Goal: Communication & Community: Share content

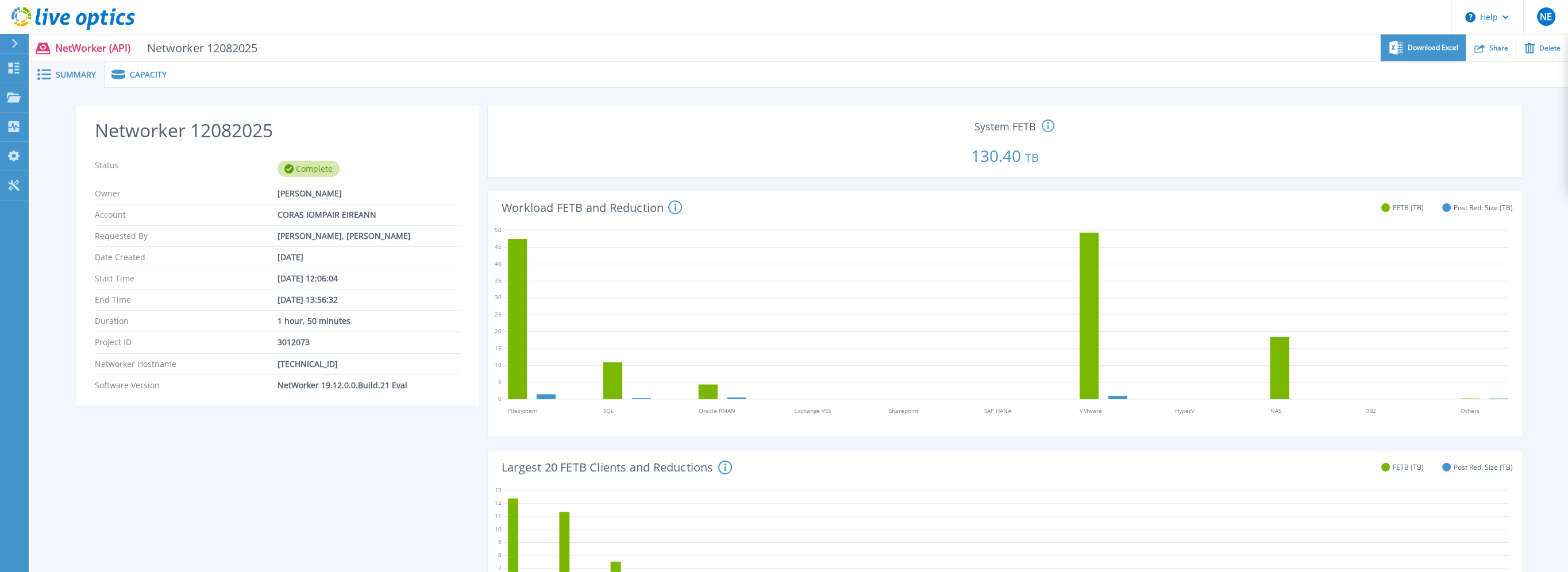
click at [1431, 46] on span "Download Excel" at bounding box center [1433, 47] width 51 height 7
click at [16, 71] on icon at bounding box center [13, 68] width 13 height 11
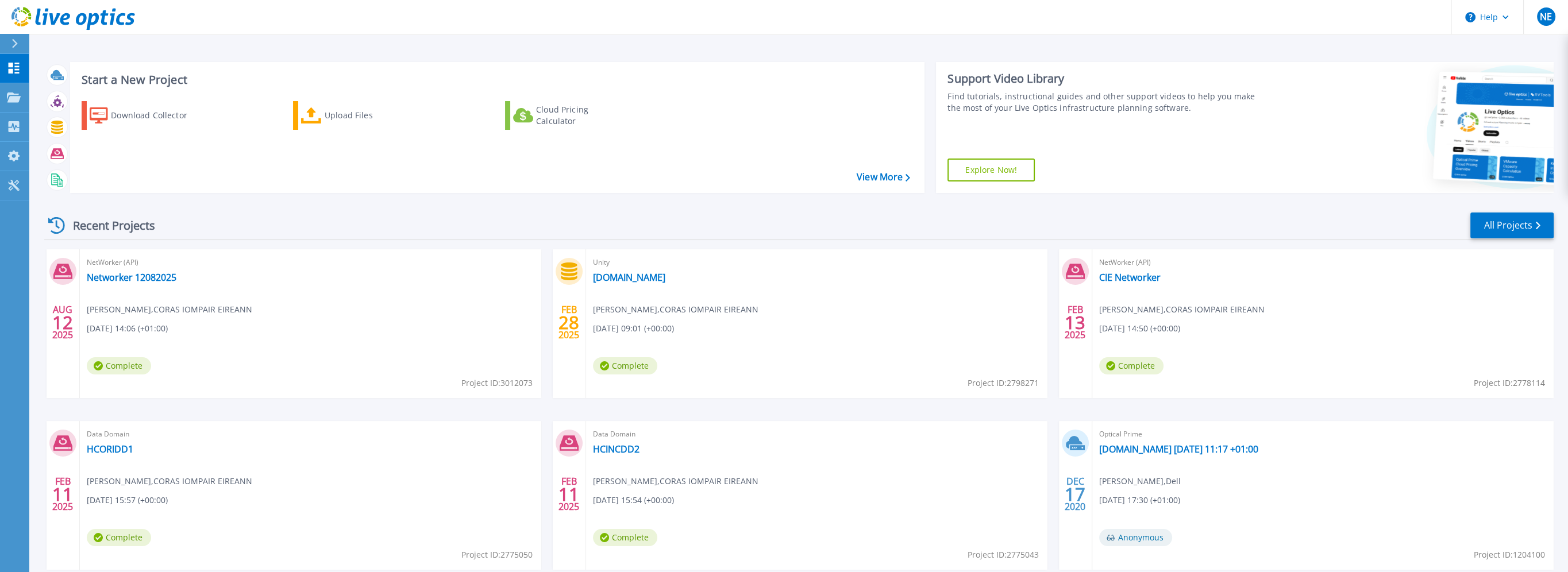
click at [166, 43] on div "Start a New Project Download Collector Upload Files Cloud Pricing Calculator Vi…" at bounding box center [797, 301] width 1539 height 602
click at [223, 343] on div "NetWorker (API) Networker 12082025 barry o'donnell , CORAS IOMPAIR EIREANN 08/1…" at bounding box center [311, 323] width 461 height 149
click at [111, 280] on link "Networker 12082025" at bounding box center [131, 277] width 90 height 11
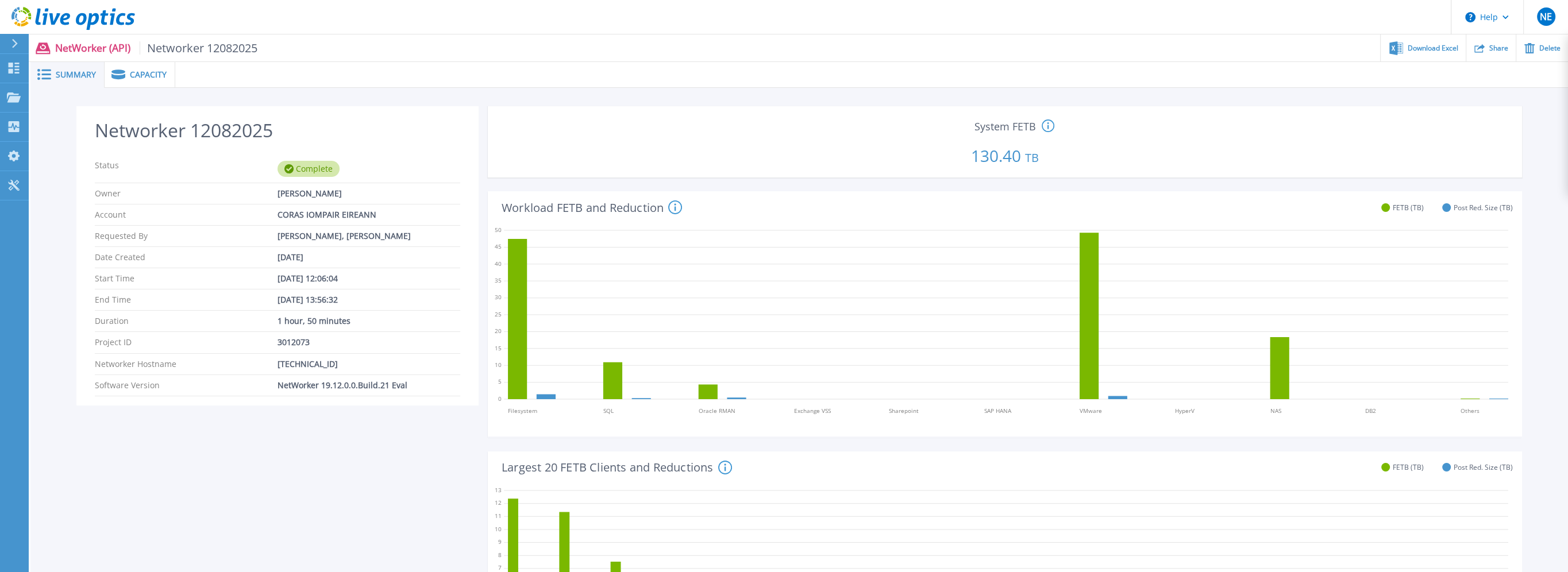
click at [147, 73] on span "Capacity" at bounding box center [148, 75] width 37 height 8
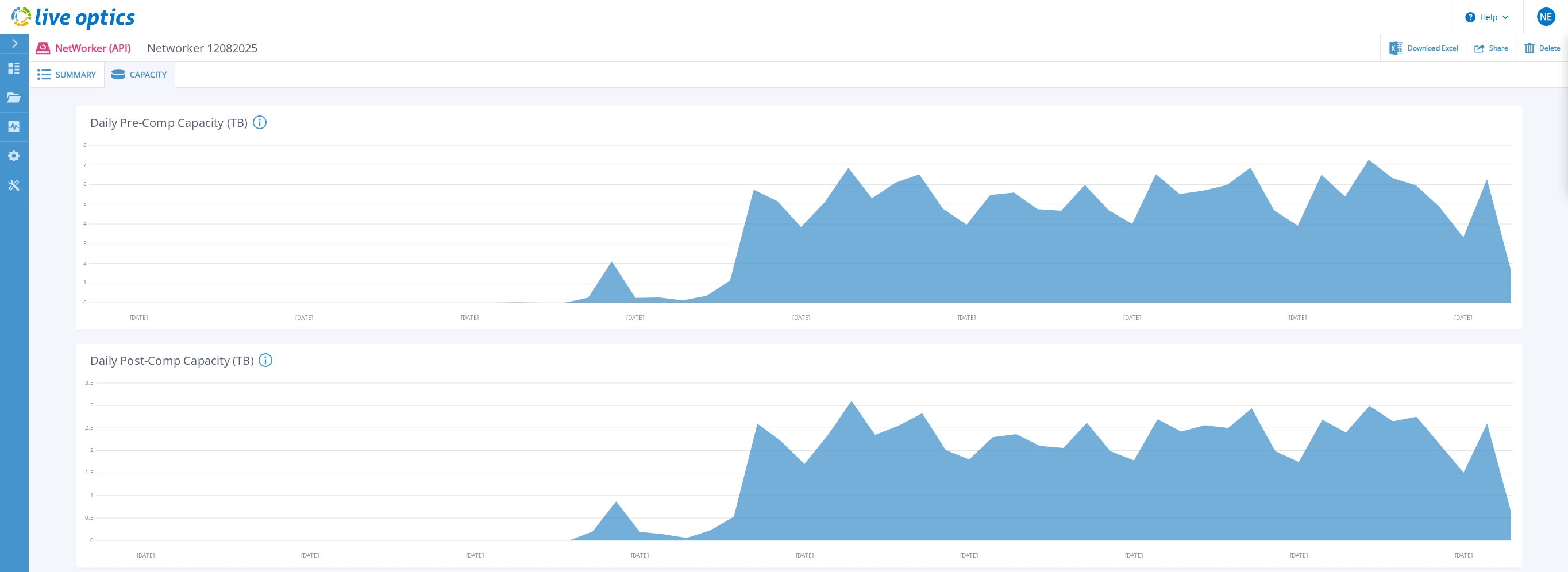
click at [87, 74] on span "Summary" at bounding box center [76, 75] width 40 height 8
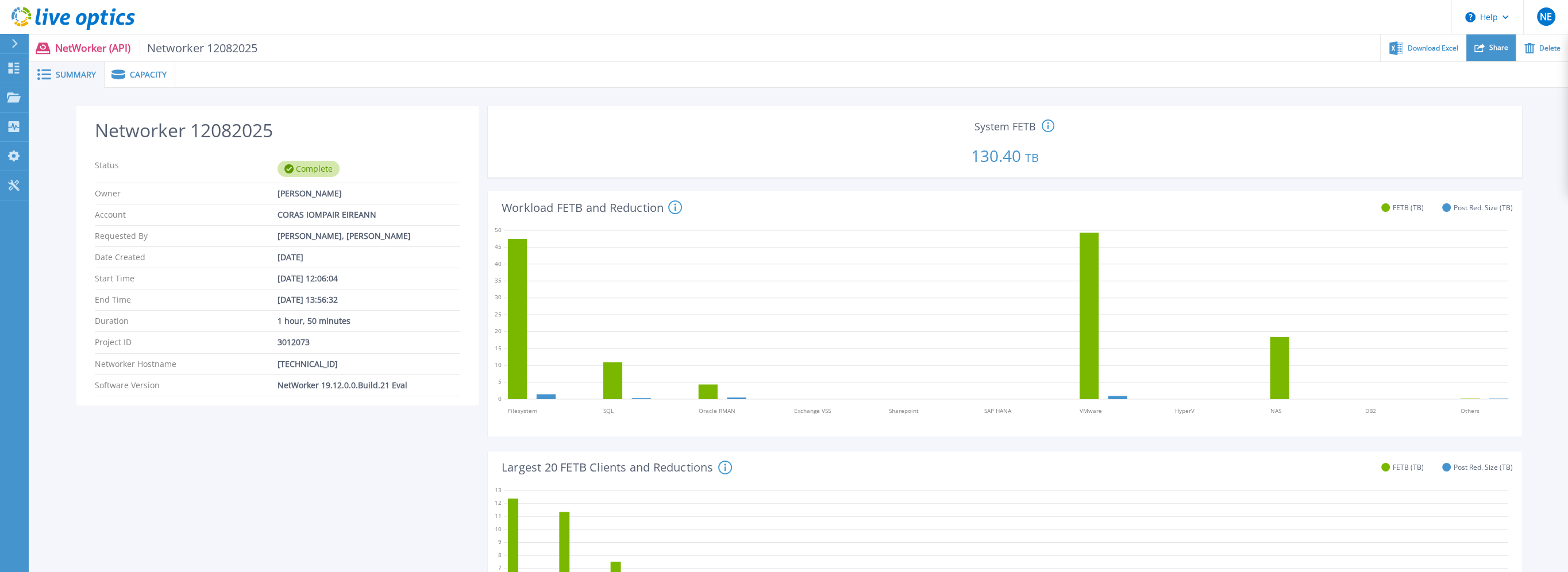
click at [1493, 48] on span "Share" at bounding box center [1498, 47] width 19 height 7
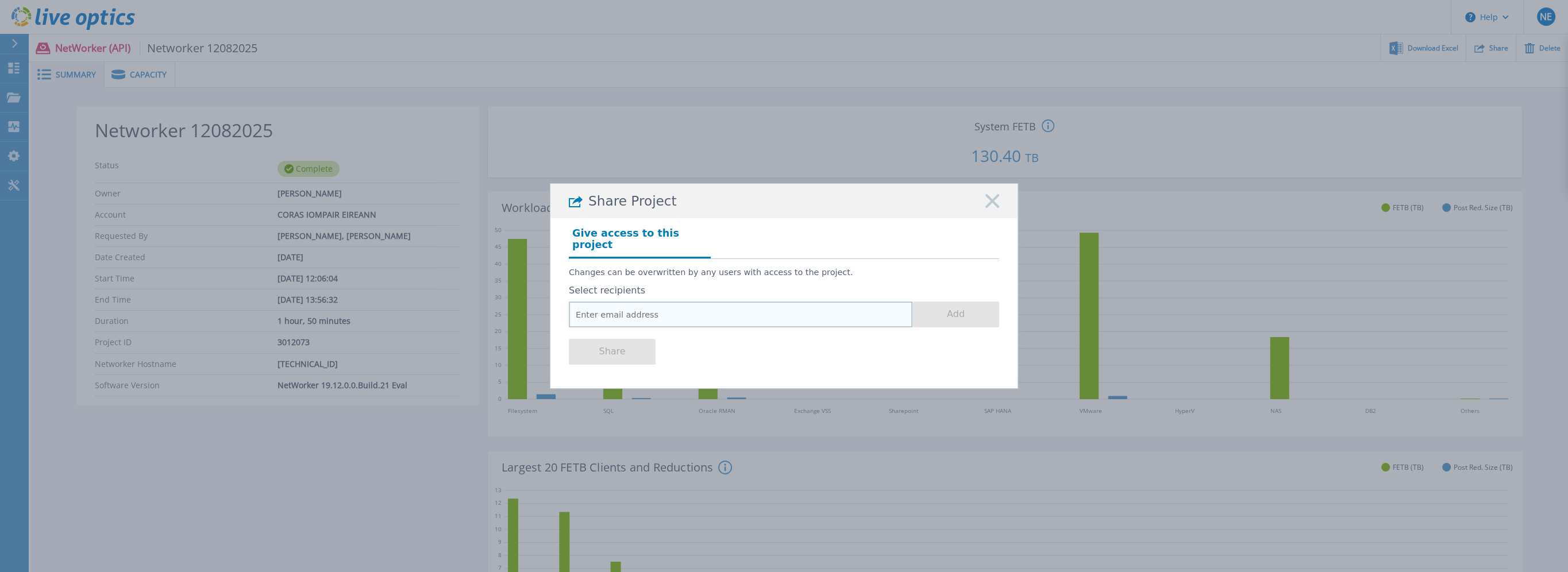
click at [614, 303] on input "email" at bounding box center [741, 314] width 343 height 26
drag, startPoint x: 600, startPoint y: 309, endPoint x: 533, endPoint y: 310, distance: 67.0
click at [537, 310] on div "Share Project Give access to this project Changes can be overwritten by any use…" at bounding box center [784, 286] width 1568 height 572
paste input "[PERSON_NAME] Team <[PERSON_NAME][EMAIL_ADDRESS][DOMAIN_NAME]>"
drag, startPoint x: 688, startPoint y: 310, endPoint x: 505, endPoint y: 320, distance: 183.3
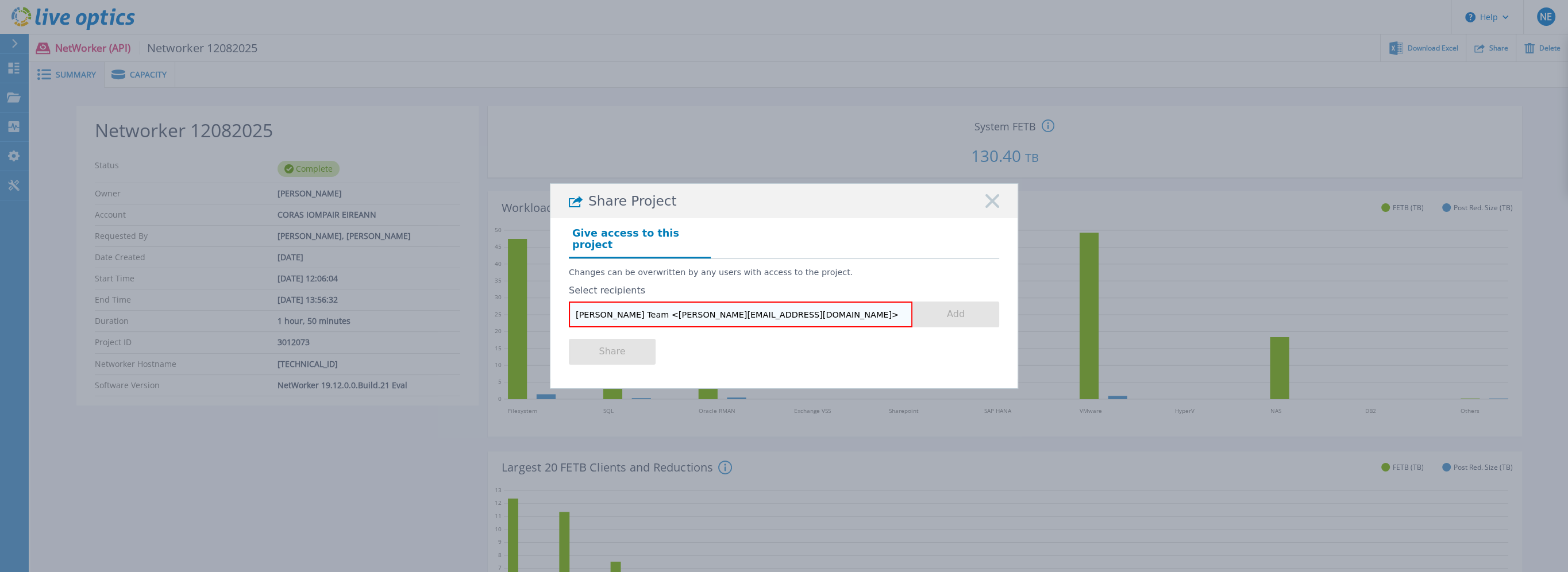
click at [505, 320] on div "Share Project Give access to this project Changes can be overwritten by any use…" at bounding box center [784, 286] width 1568 height 572
click at [687, 307] on input "[PERSON_NAME][EMAIL_ADDRESS][DOMAIN_NAME]>" at bounding box center [741, 314] width 343 height 26
type input "[PERSON_NAME][EMAIL_ADDRESS][DOMAIN_NAME]"
click at [954, 308] on button "Add" at bounding box center [956, 314] width 87 height 26
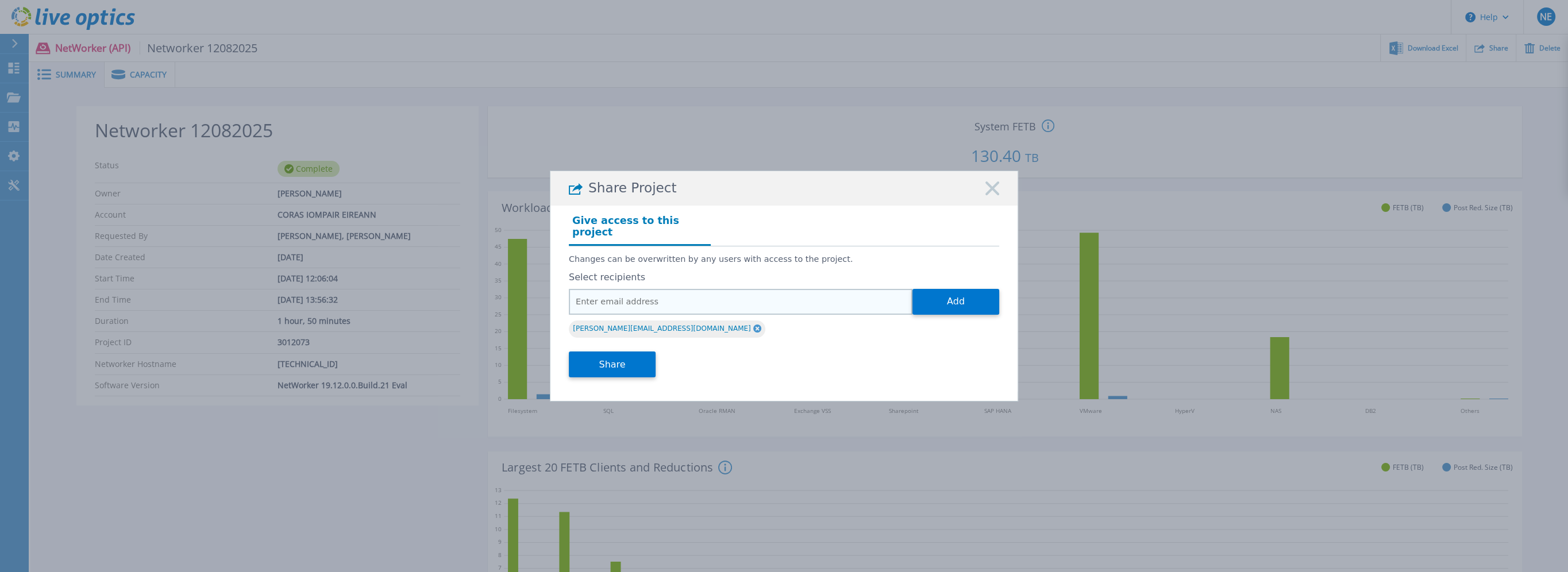
click at [661, 296] on input "email" at bounding box center [741, 302] width 343 height 26
paste input "[PERSON_NAME] <[EMAIL_ADDRESS][DOMAIN_NAME]>"
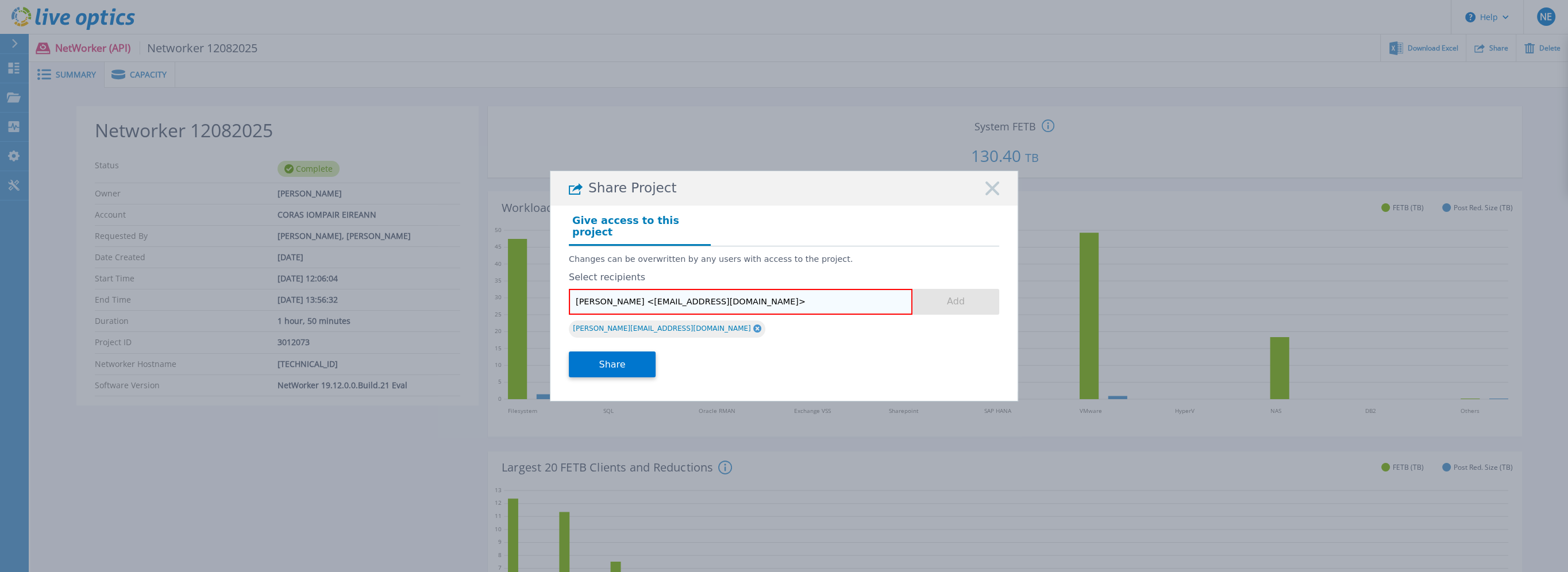
drag, startPoint x: 641, startPoint y: 293, endPoint x: 537, endPoint y: 295, distance: 104.0
click at [539, 295] on div "Share Project Give access to this project Changes can be overwritten by any use…" at bounding box center [784, 286] width 1568 height 572
click at [691, 296] on input "[EMAIL_ADDRESS][DOMAIN_NAME]>" at bounding box center [741, 302] width 343 height 26
type input "[EMAIL_ADDRESS][DOMAIN_NAME]"
click at [965, 292] on button "Add" at bounding box center [956, 302] width 87 height 26
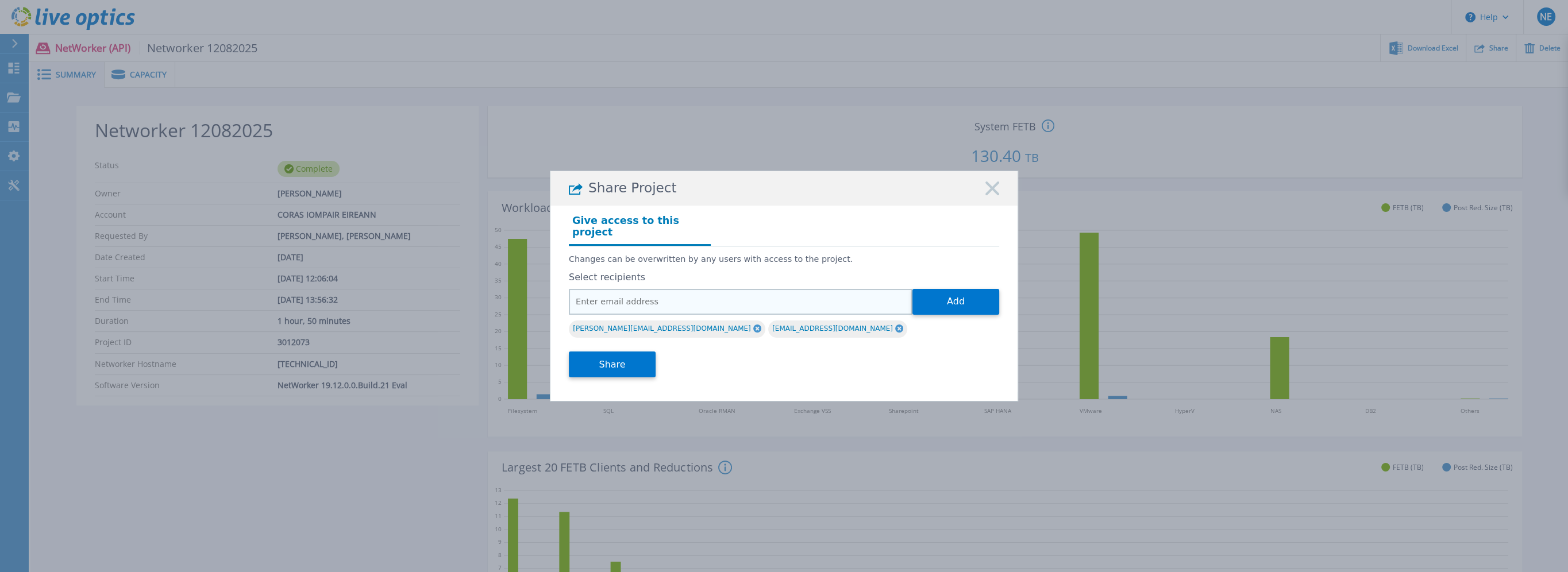
click at [611, 295] on input "email" at bounding box center [741, 302] width 343 height 26
click at [884, 226] on div "Give access to this project" at bounding box center [784, 229] width 430 height 35
click at [609, 359] on button "Share" at bounding box center [612, 364] width 87 height 26
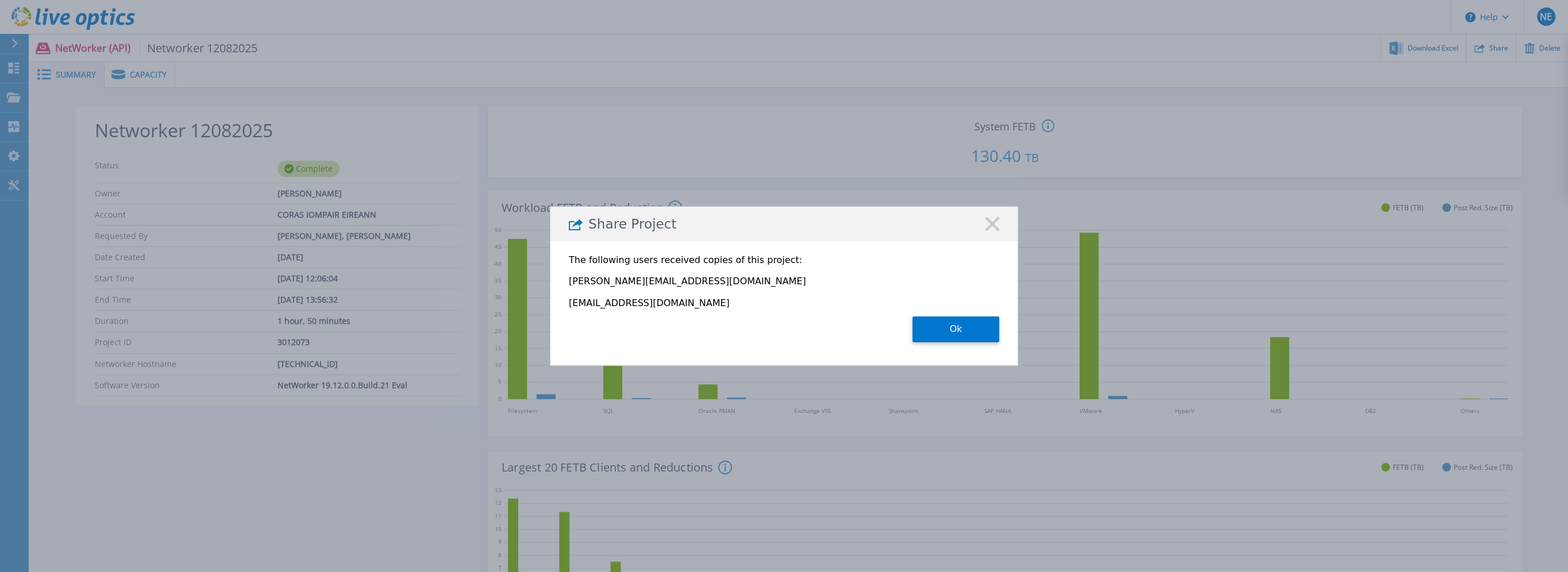
drag, startPoint x: 816, startPoint y: 218, endPoint x: 940, endPoint y: 225, distance: 124.2
click at [940, 225] on div "Share Project" at bounding box center [783, 224] width 467 height 34
